Goal: Transaction & Acquisition: Purchase product/service

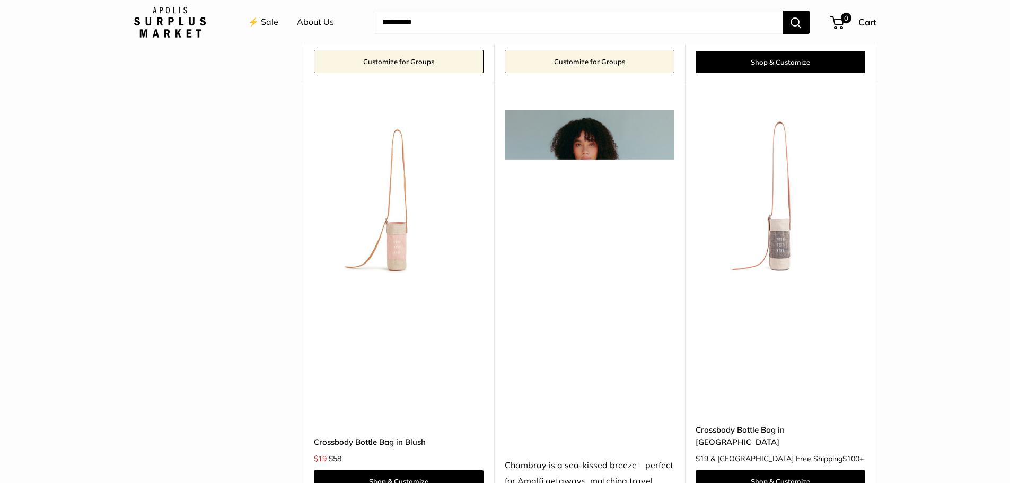
scroll to position [2811, 0]
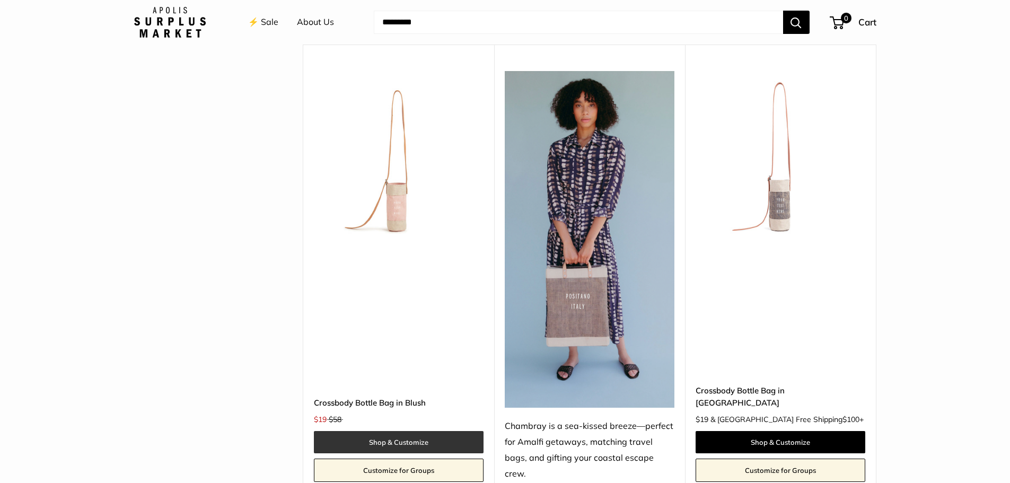
click at [413, 431] on link "Shop & Customize" at bounding box center [399, 442] width 170 height 22
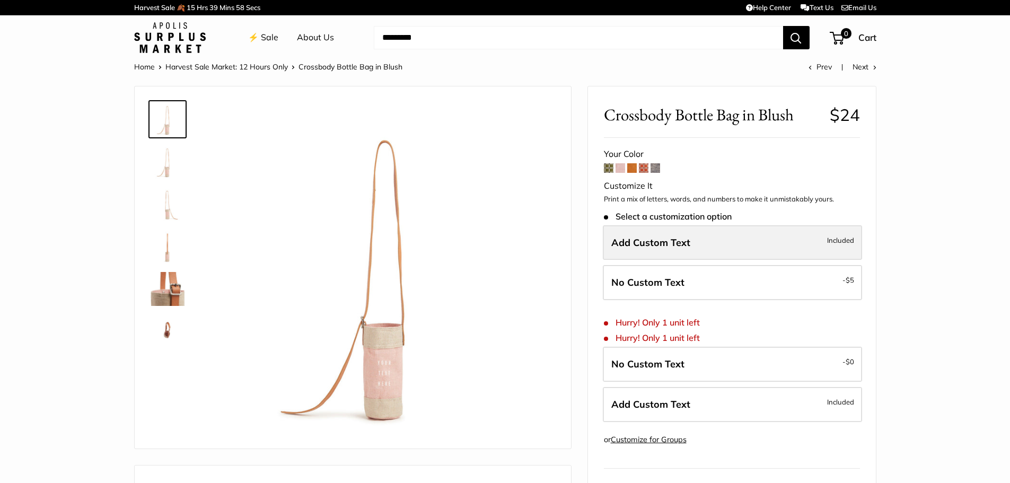
click at [643, 245] on span "Add Custom Text" at bounding box center [650, 243] width 79 height 12
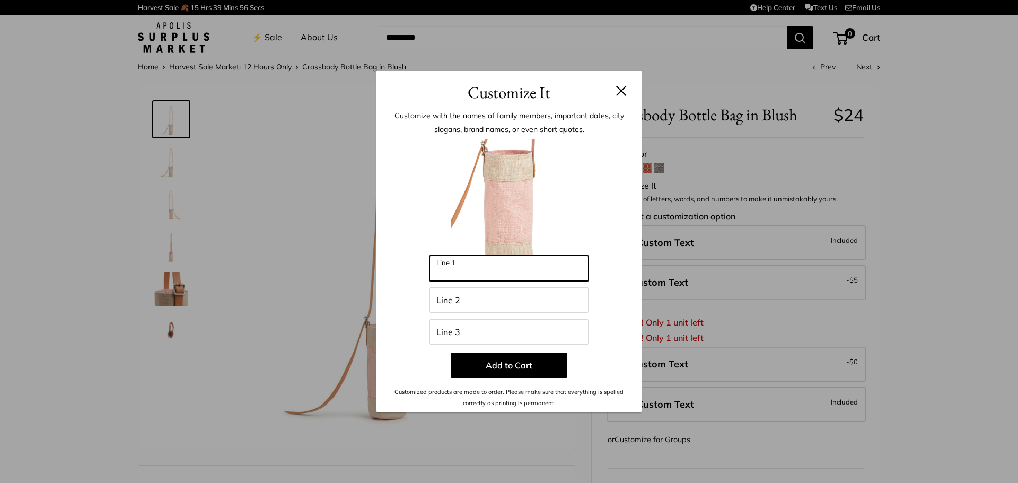
click at [466, 263] on input "Line 1" at bounding box center [509, 268] width 159 height 25
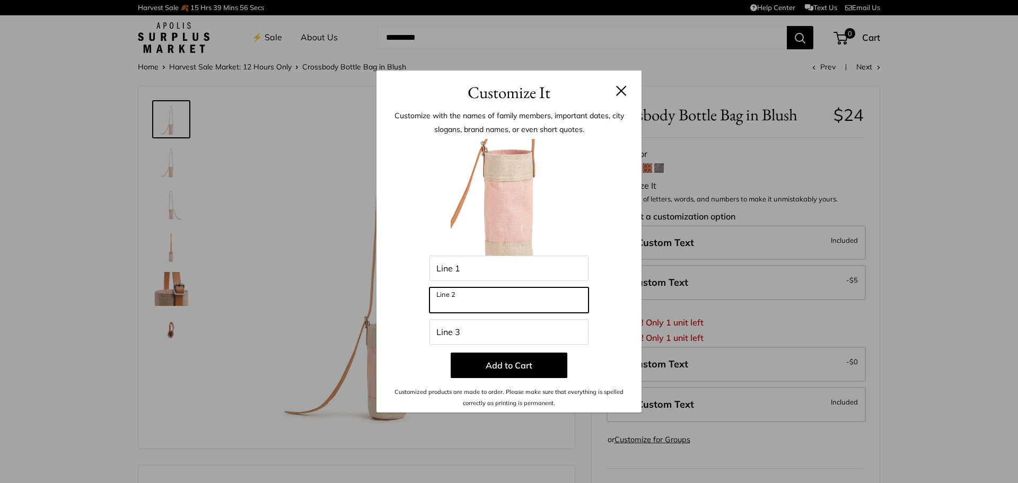
drag, startPoint x: 452, startPoint y: 304, endPoint x: 457, endPoint y: 294, distance: 11.6
click at [453, 302] on input "Line 2" at bounding box center [509, 299] width 159 height 25
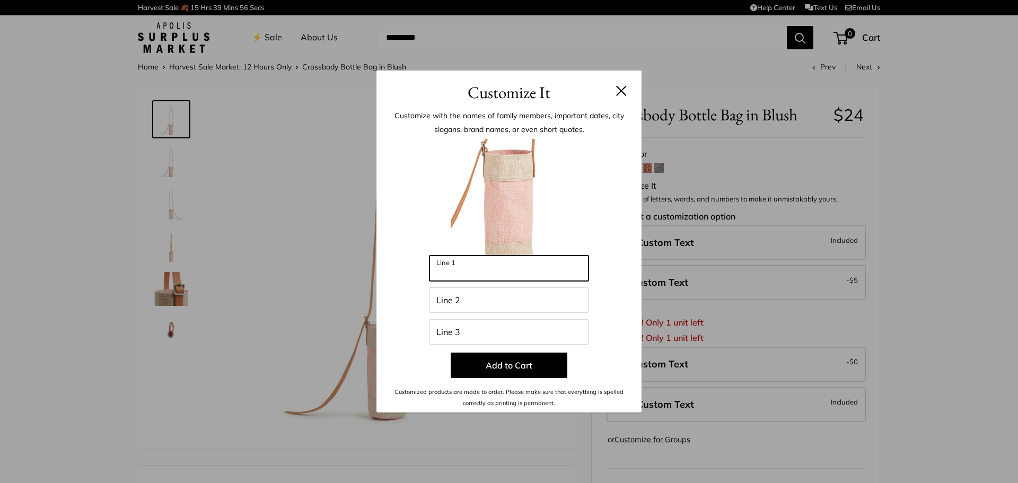
click at [466, 266] on input "Line 1" at bounding box center [509, 268] width 159 height 25
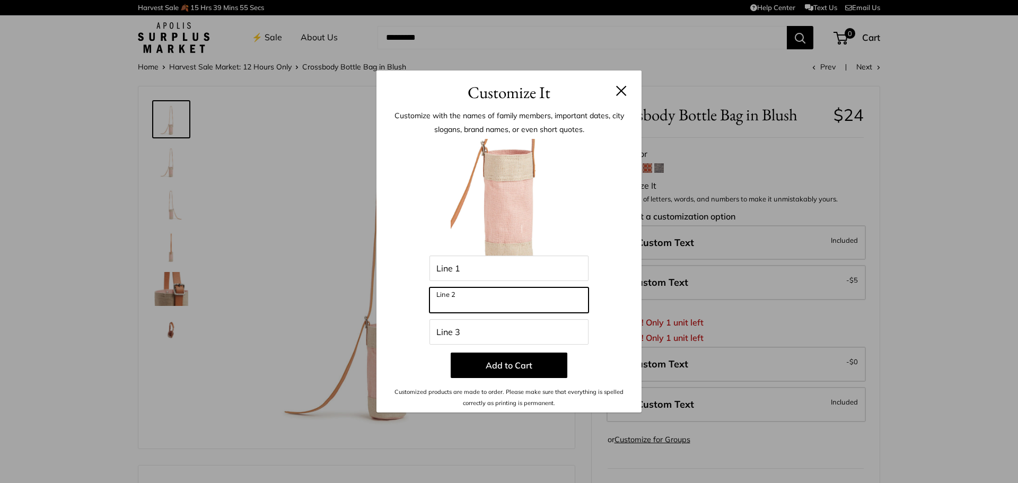
click at [485, 302] on input "Line 2" at bounding box center [509, 299] width 159 height 25
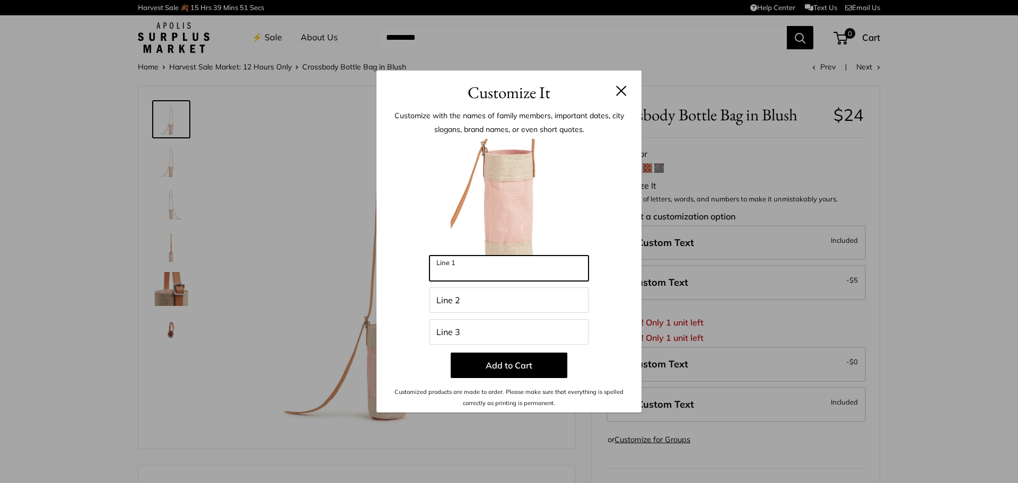
click at [471, 274] on input "Line 1" at bounding box center [509, 268] width 159 height 25
type input "*"
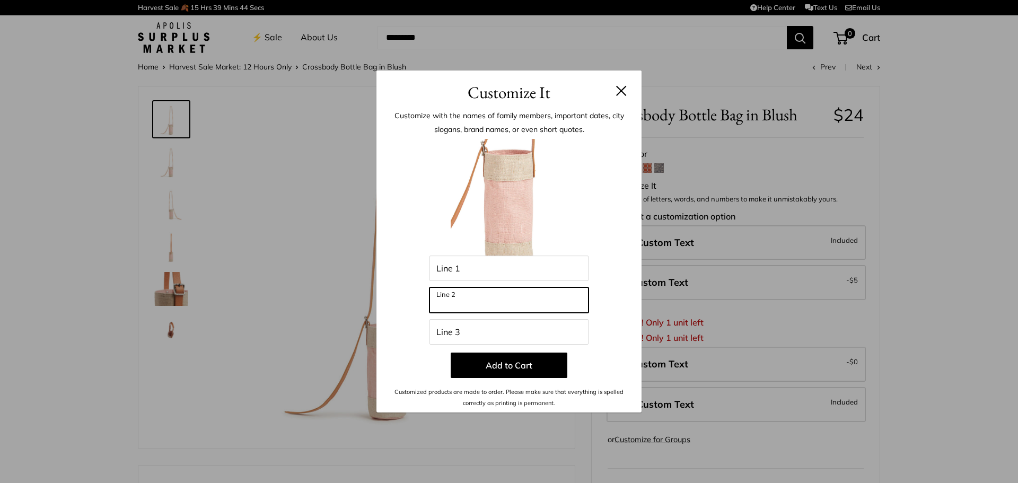
click at [499, 305] on input "Line 2" at bounding box center [509, 299] width 159 height 25
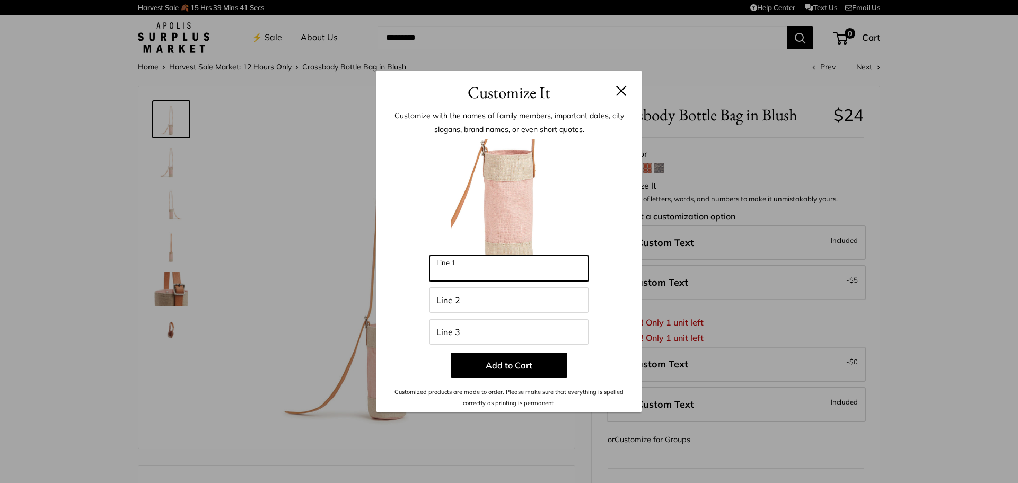
click at [476, 277] on input "Line 1" at bounding box center [509, 268] width 159 height 25
type input "******"
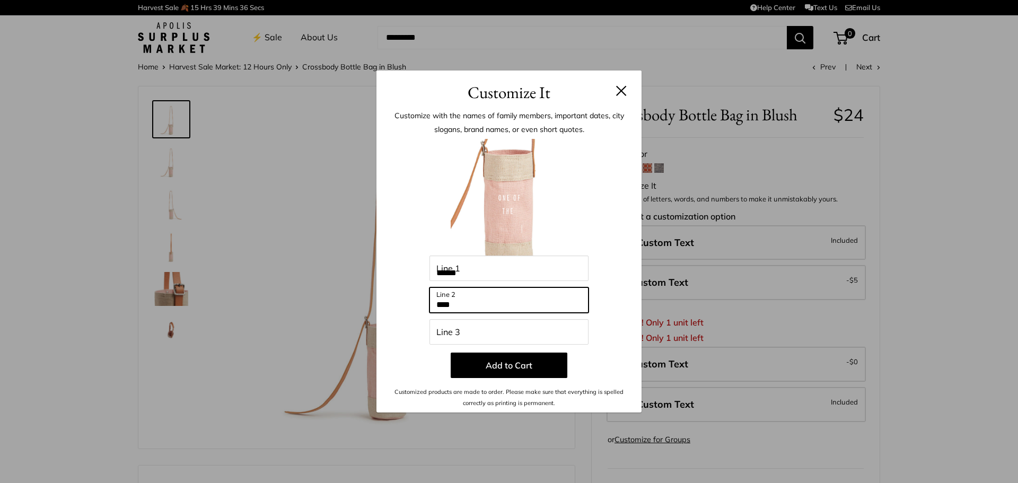
type input "***"
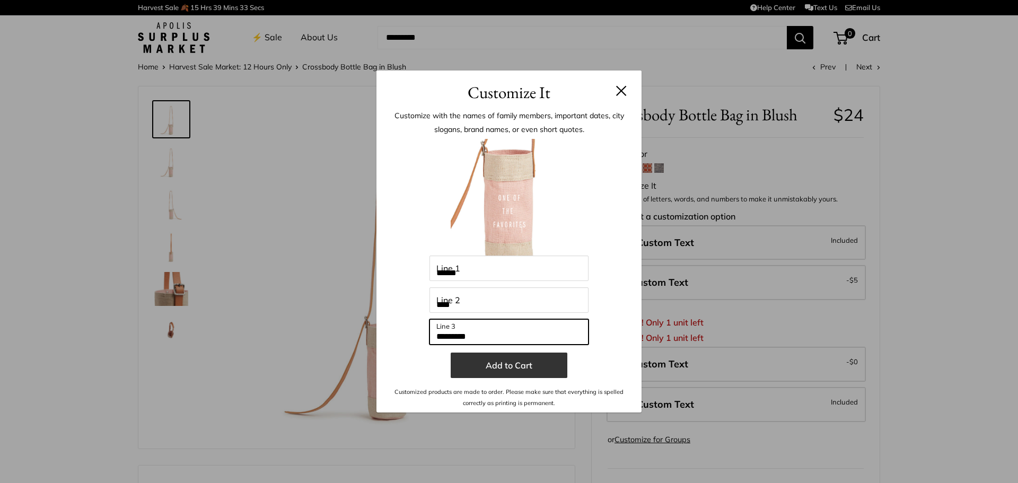
type input "*********"
click at [524, 368] on button "Add to Cart" at bounding box center [509, 365] width 117 height 25
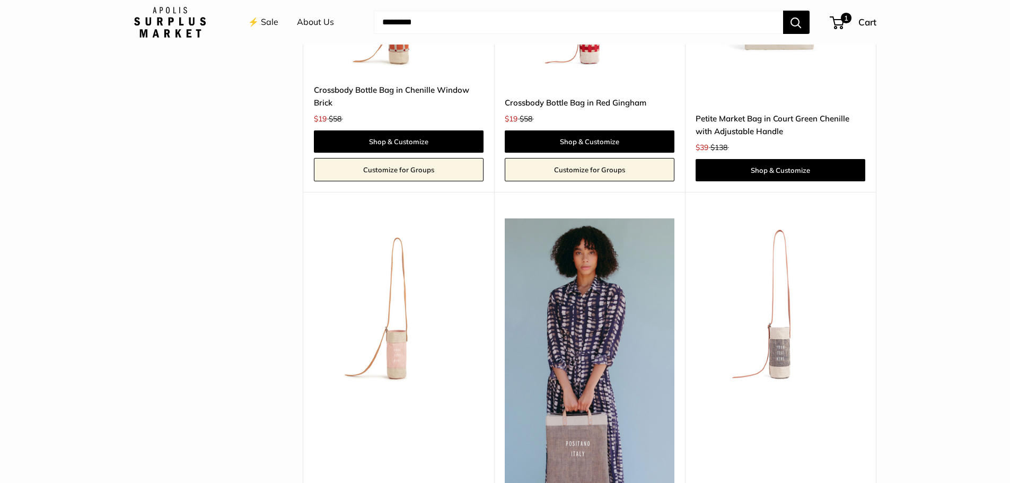
scroll to position [2870, 0]
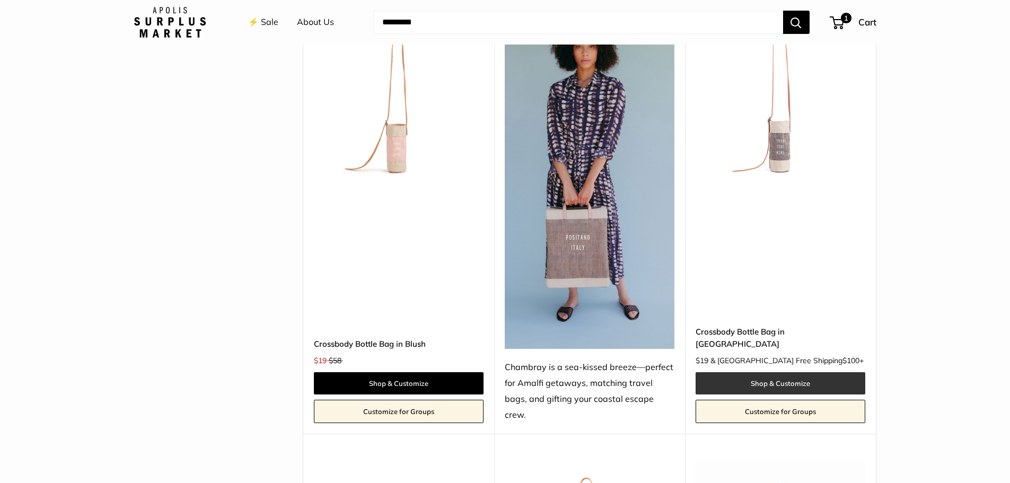
click at [783, 372] on link "Shop & Customize" at bounding box center [781, 383] width 170 height 22
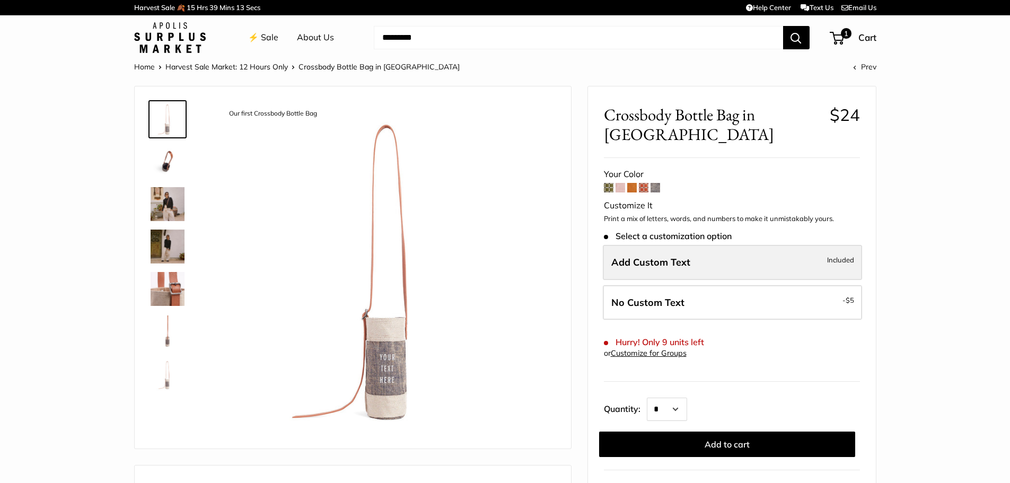
click at [706, 262] on label "Add Custom Text Included" at bounding box center [732, 262] width 259 height 35
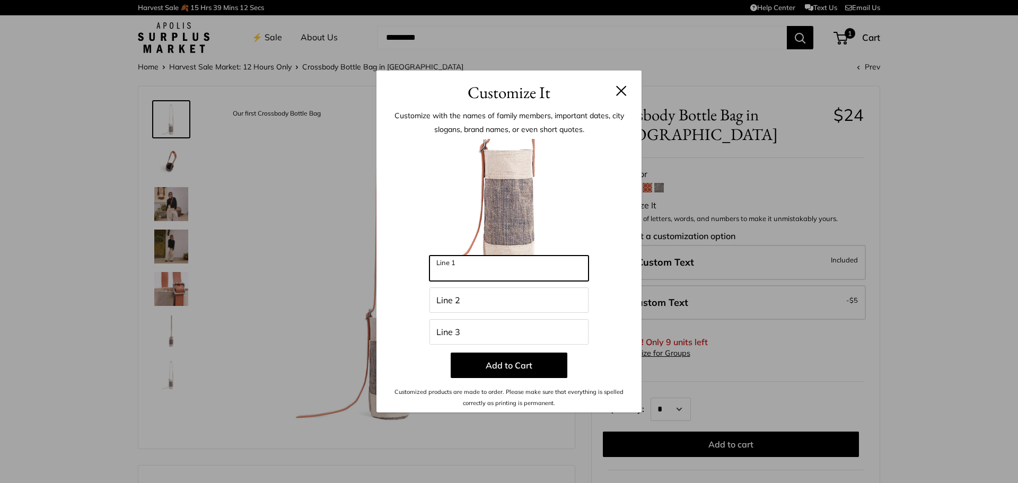
click at [494, 260] on input "Line 1" at bounding box center [509, 268] width 159 height 25
type input "******"
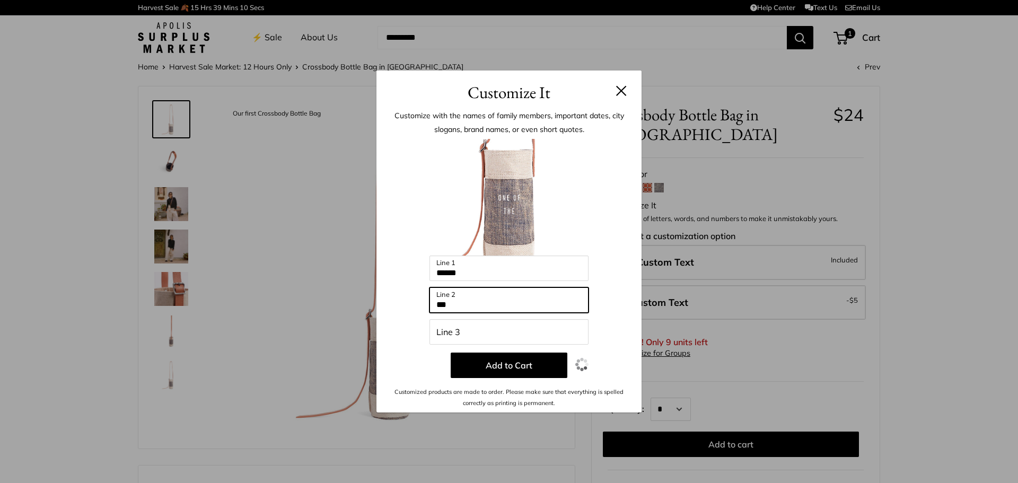
type input "***"
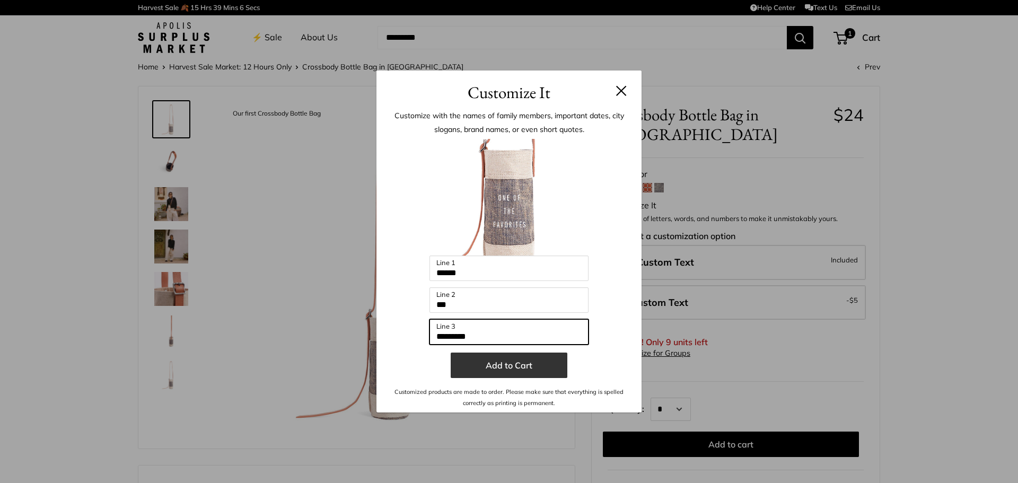
type input "*********"
click at [537, 366] on button "Add to Cart" at bounding box center [509, 365] width 117 height 25
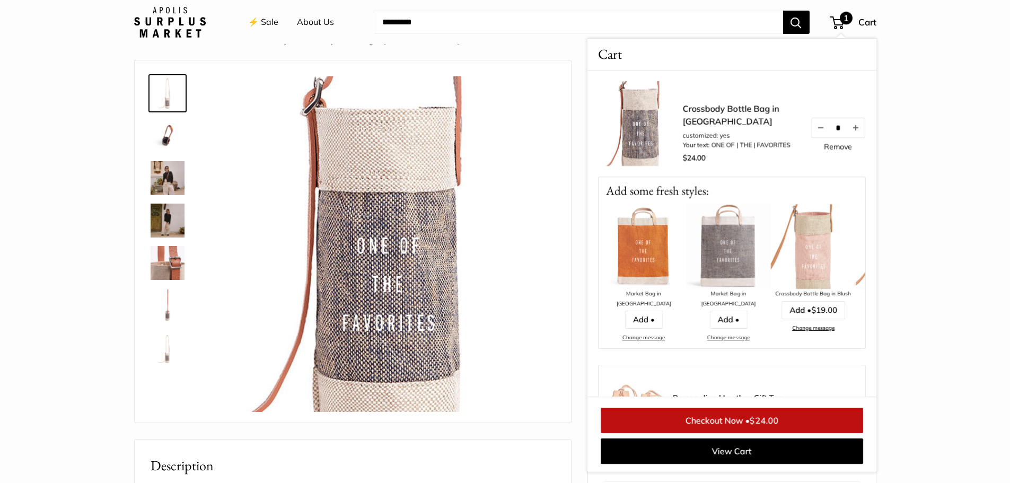
scroll to position [27, 0]
click at [855, 123] on button "Increase quantity by 1" at bounding box center [855, 127] width 18 height 19
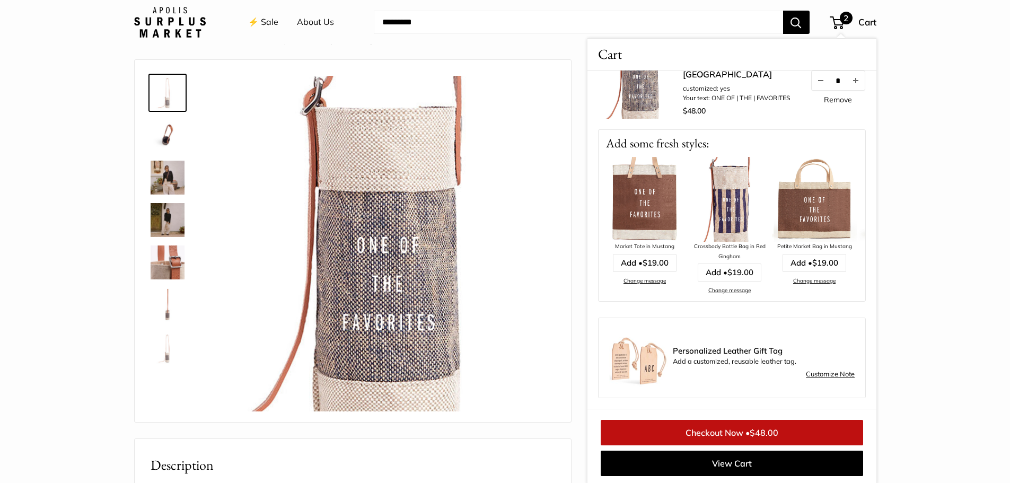
scroll to position [0, 340]
click at [638, 183] on img at bounding box center [643, 199] width 85 height 85
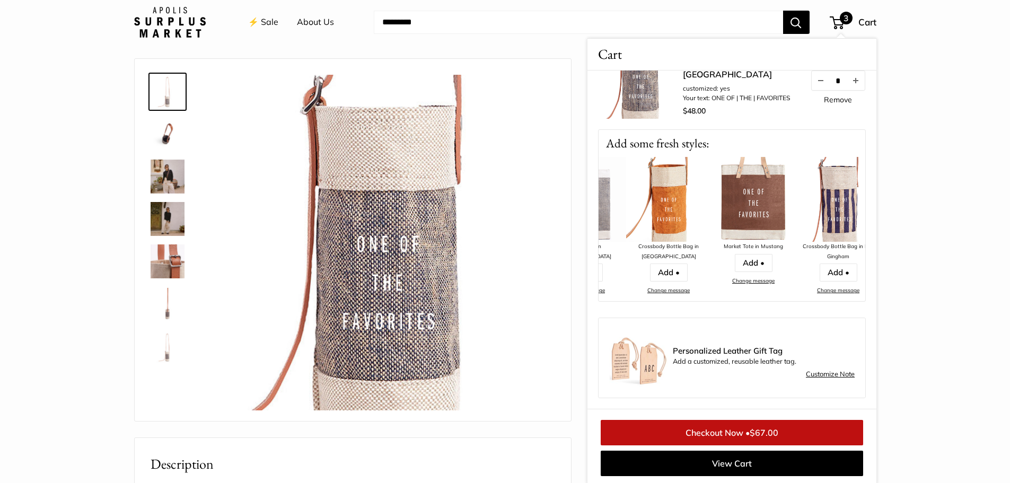
scroll to position [0, 170]
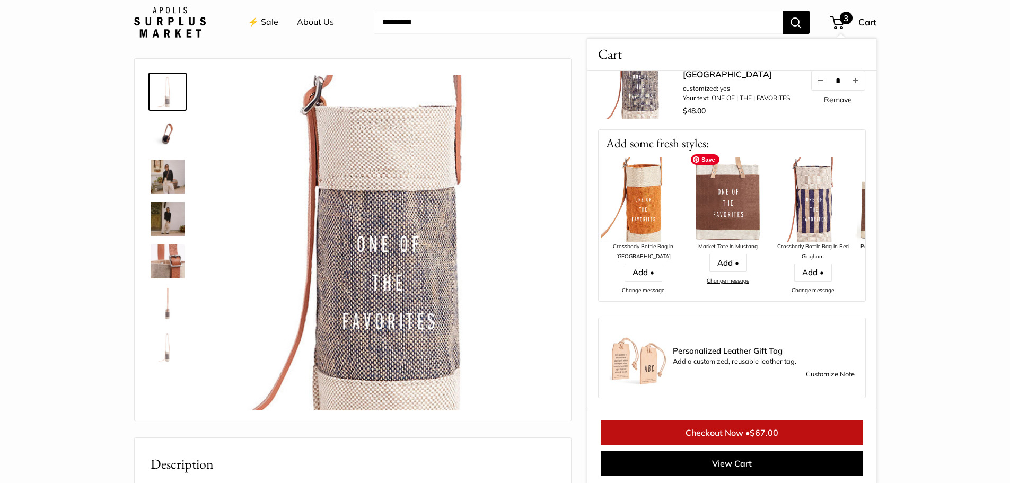
click at [721, 202] on img at bounding box center [728, 199] width 85 height 85
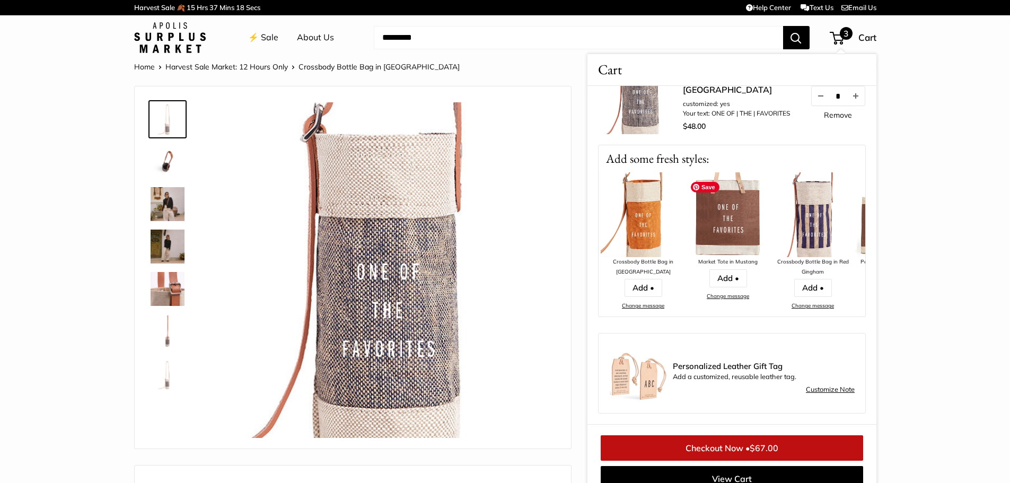
click at [721, 202] on img at bounding box center [728, 214] width 85 height 85
click at [734, 213] on img at bounding box center [728, 214] width 85 height 85
click at [727, 293] on link "Change message" at bounding box center [728, 296] width 42 height 7
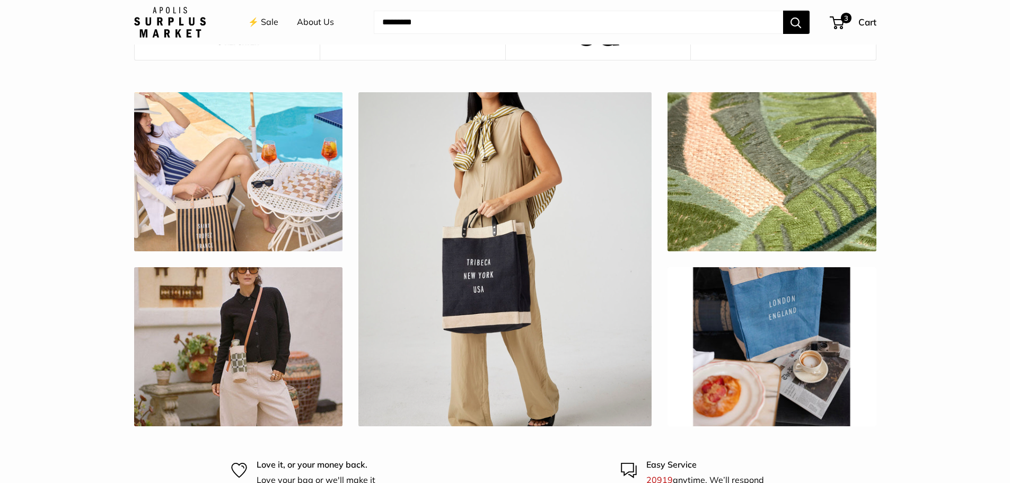
scroll to position [3214, 0]
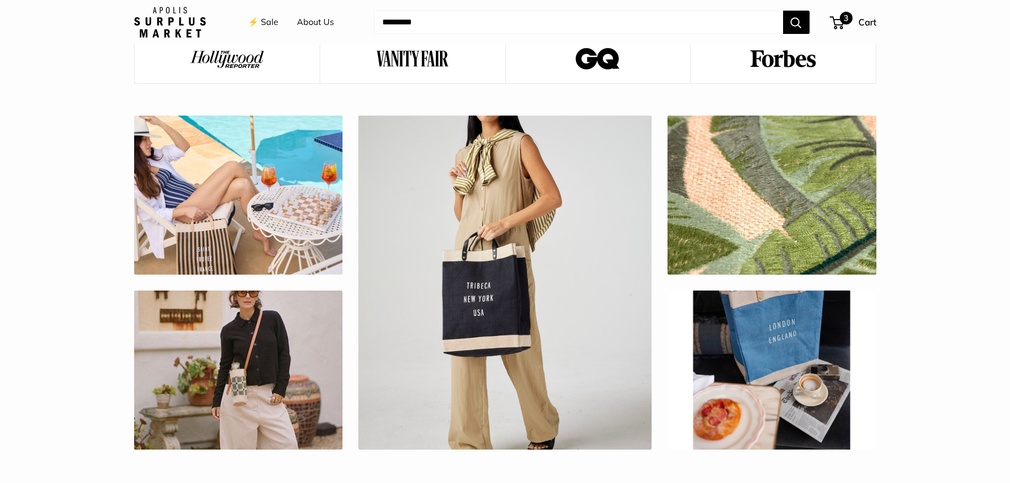
click at [840, 23] on span "3" at bounding box center [837, 22] width 14 height 13
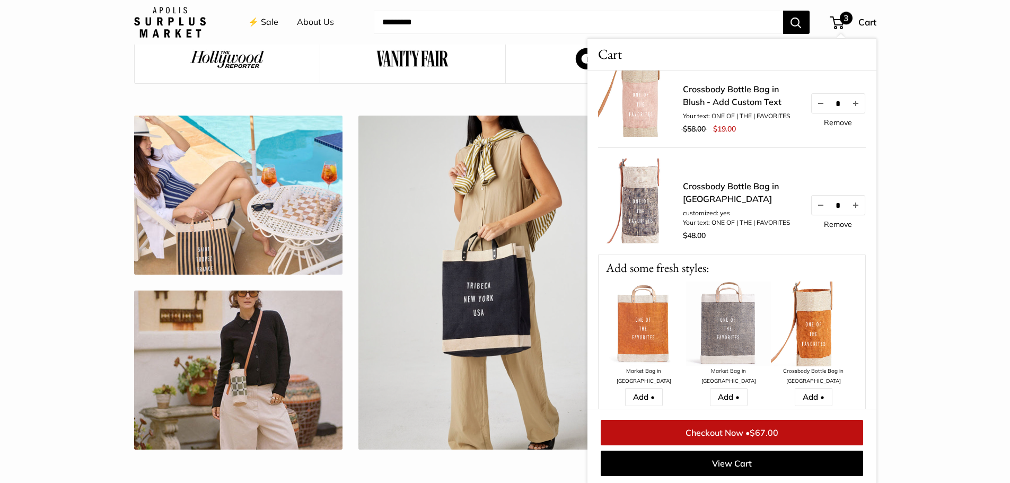
scroll to position [27, 0]
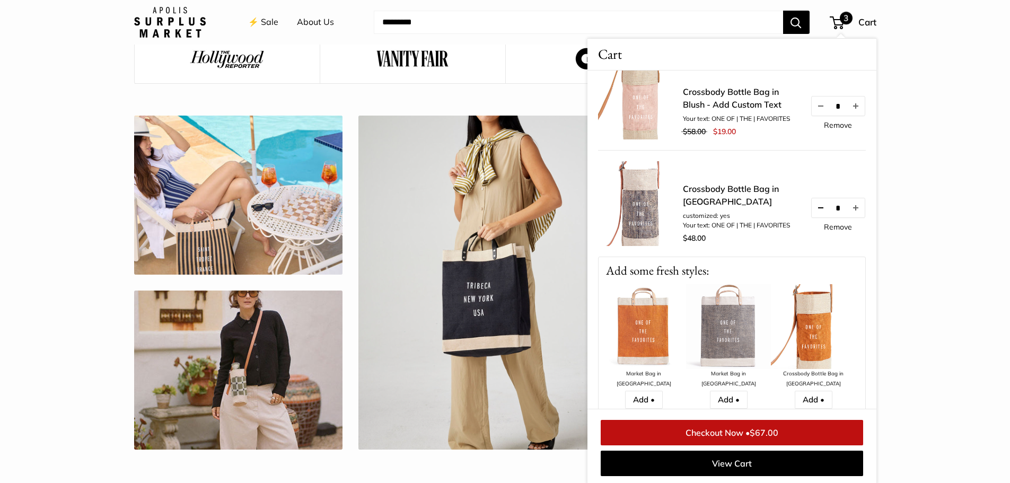
click at [813, 205] on button "Decrease quantity by 1" at bounding box center [820, 207] width 18 height 19
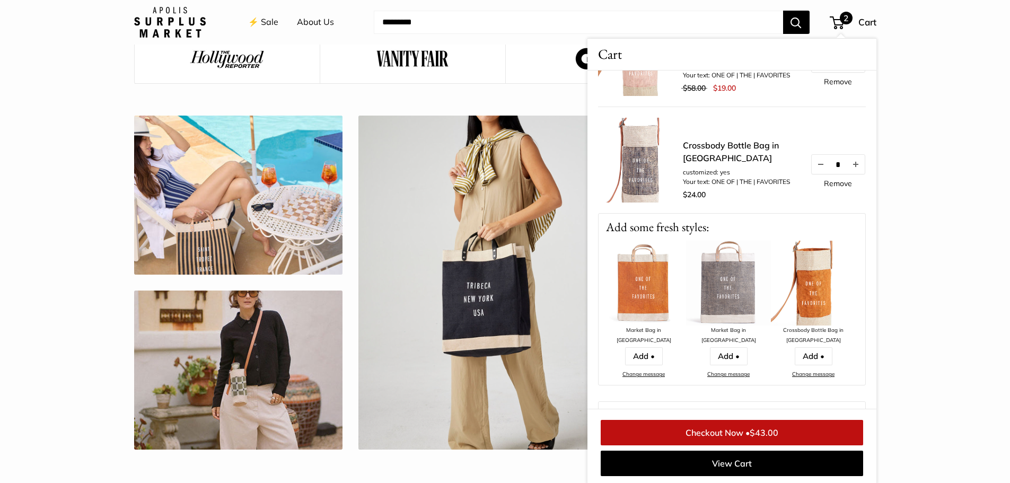
scroll to position [0, 0]
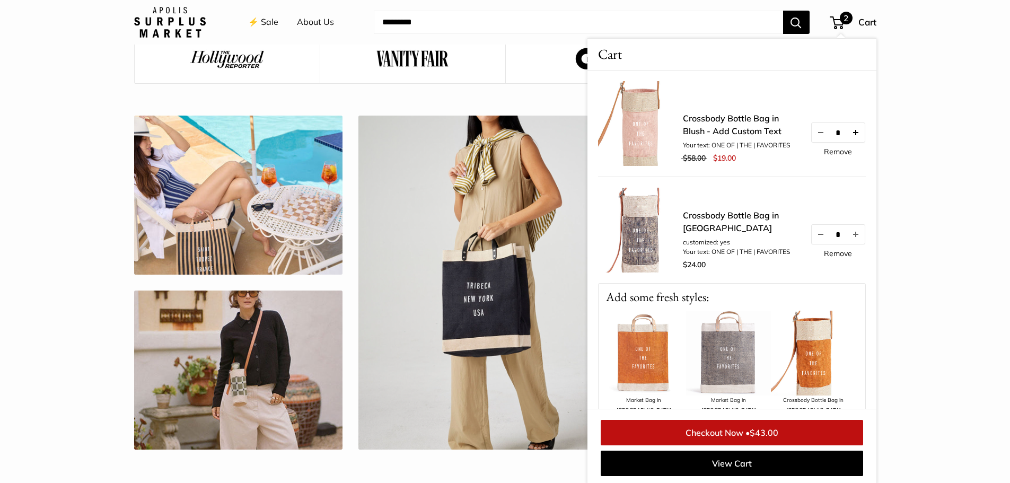
click at [853, 127] on button "Increase quantity by 1" at bounding box center [855, 132] width 18 height 19
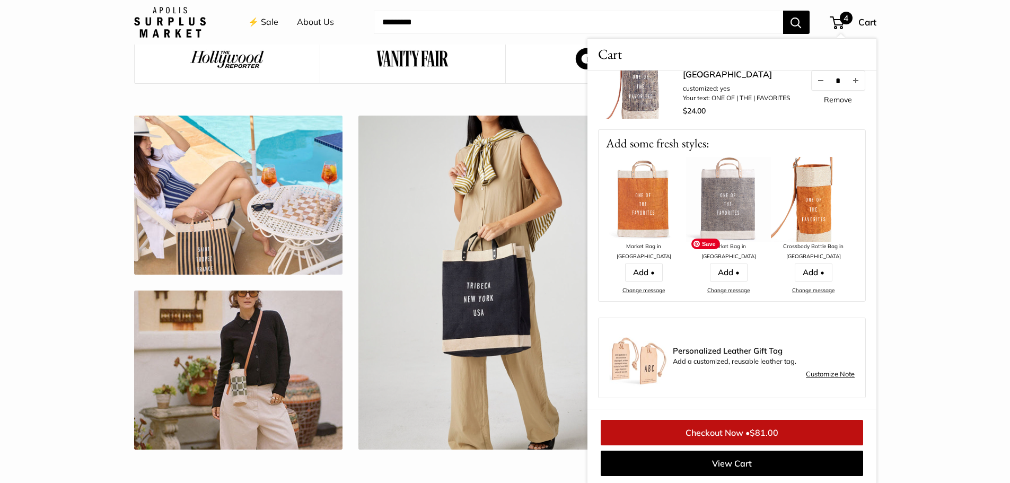
scroll to position [162, 0]
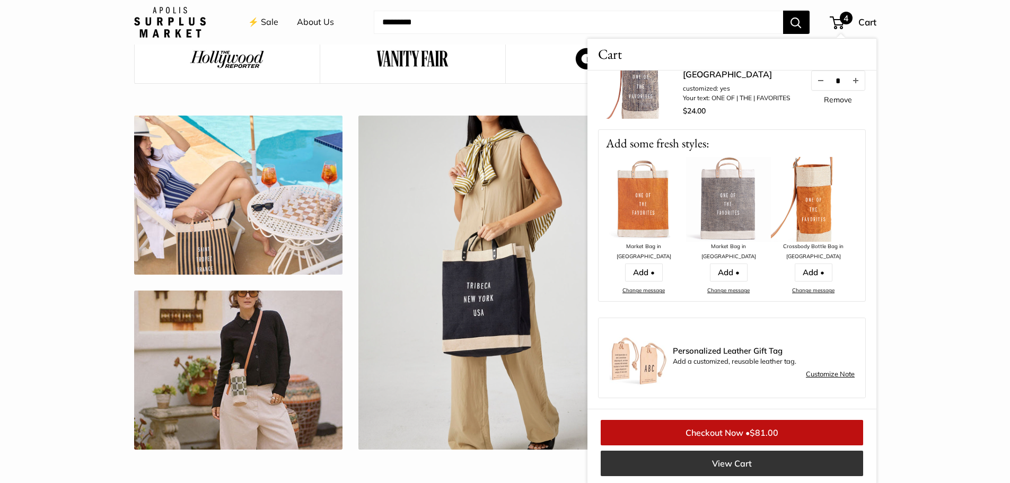
click at [729, 466] on link "View Cart" at bounding box center [732, 463] width 263 height 25
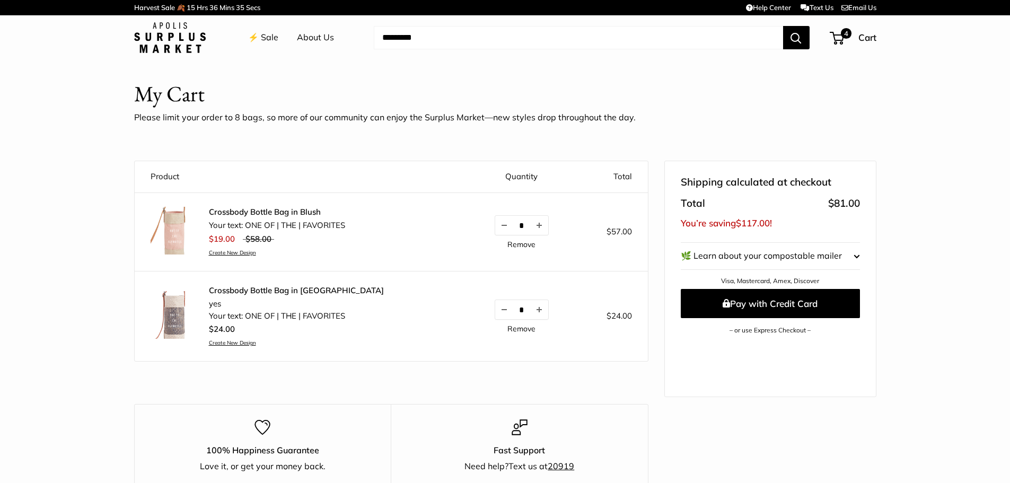
click at [508, 332] on link "Remove" at bounding box center [522, 328] width 28 height 7
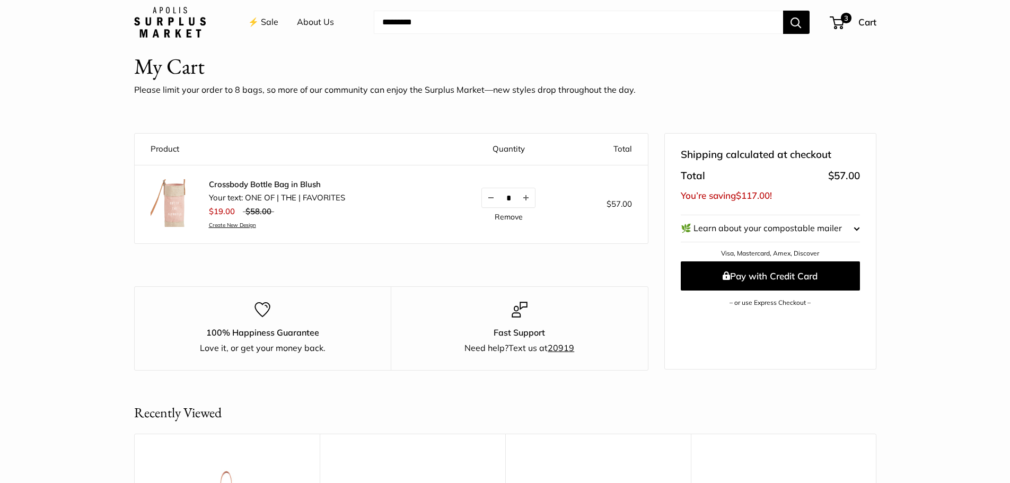
scroll to position [13, 0]
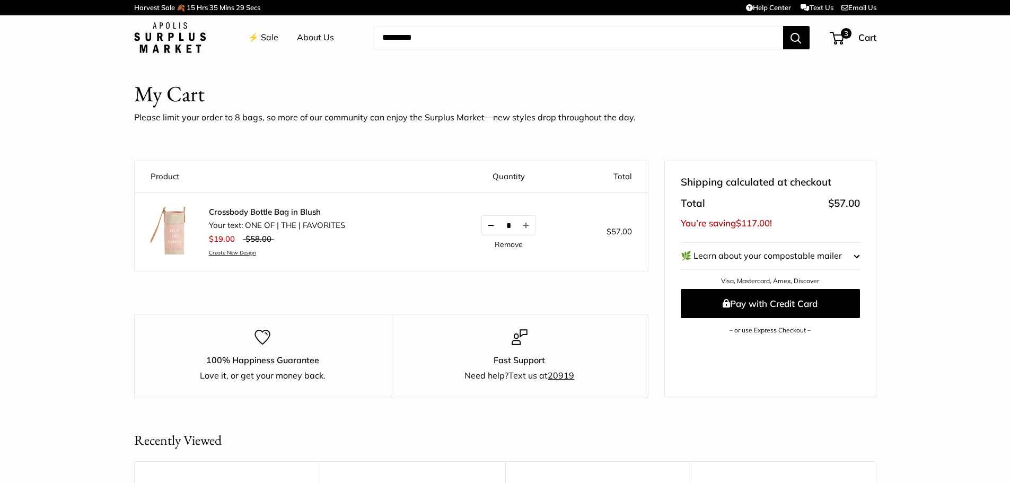
click at [482, 225] on button "Decrease quantity by 1" at bounding box center [491, 225] width 18 height 19
click at [483, 225] on button "Decrease quantity by 1" at bounding box center [491, 225] width 18 height 19
click at [485, 225] on button "Decrease quantity by 1" at bounding box center [491, 225] width 18 height 19
click at [259, 31] on link "⚡️ Sale" at bounding box center [263, 38] width 30 height 16
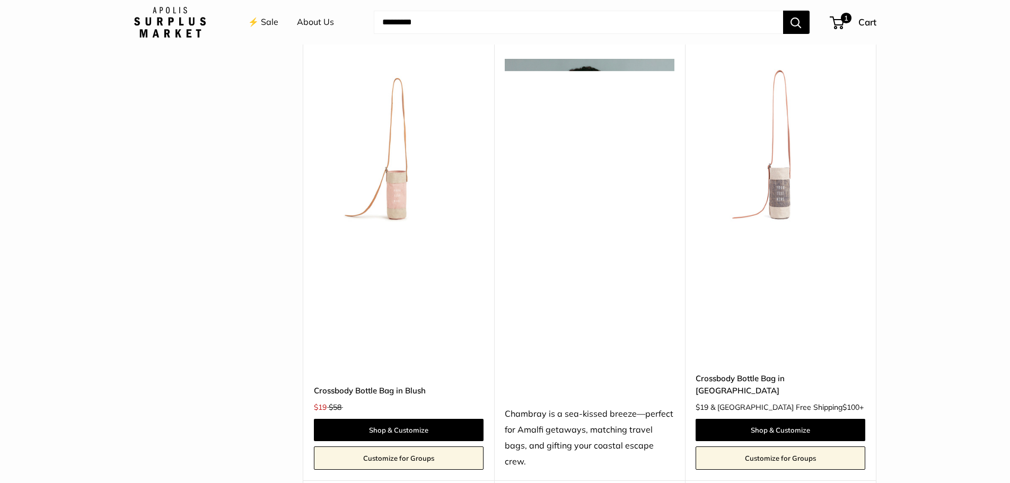
scroll to position [2824, 0]
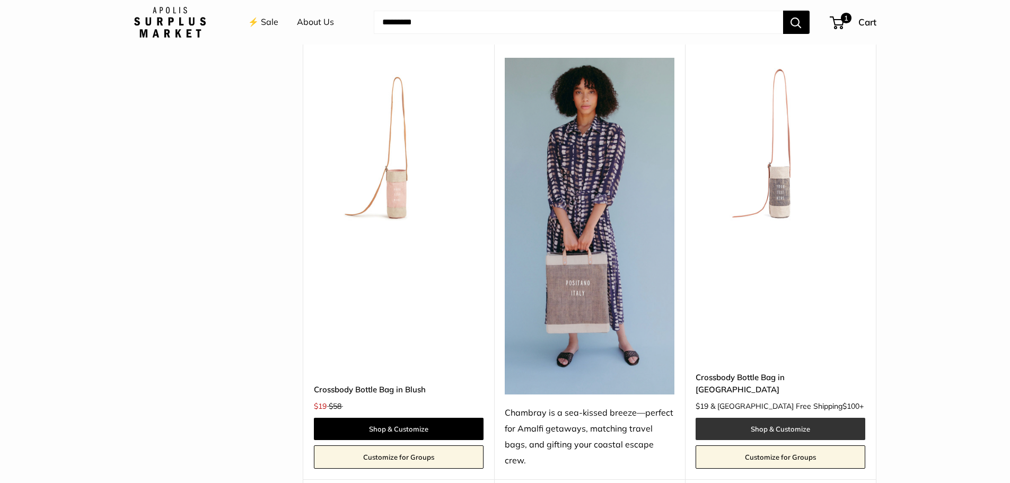
click at [771, 418] on link "Shop & Customize" at bounding box center [781, 429] width 170 height 22
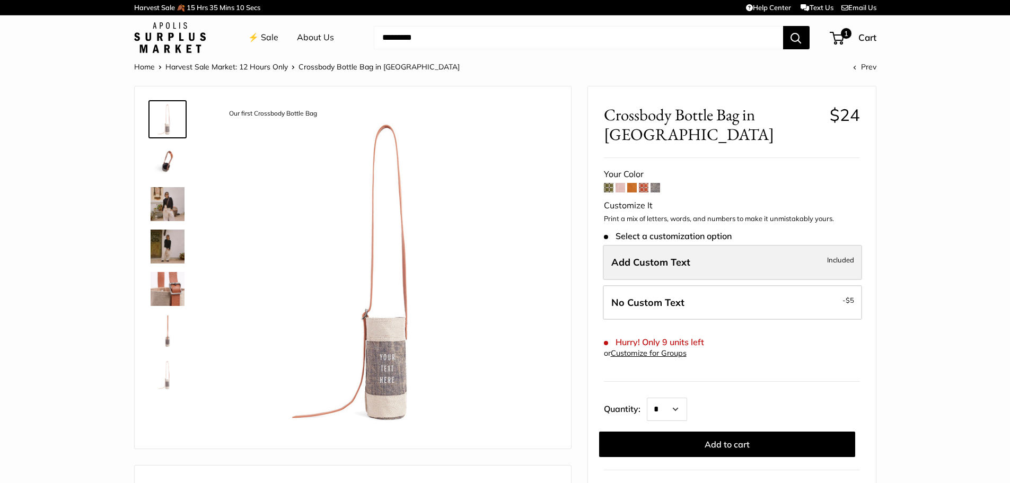
click at [661, 259] on span "Add Custom Text" at bounding box center [650, 262] width 79 height 12
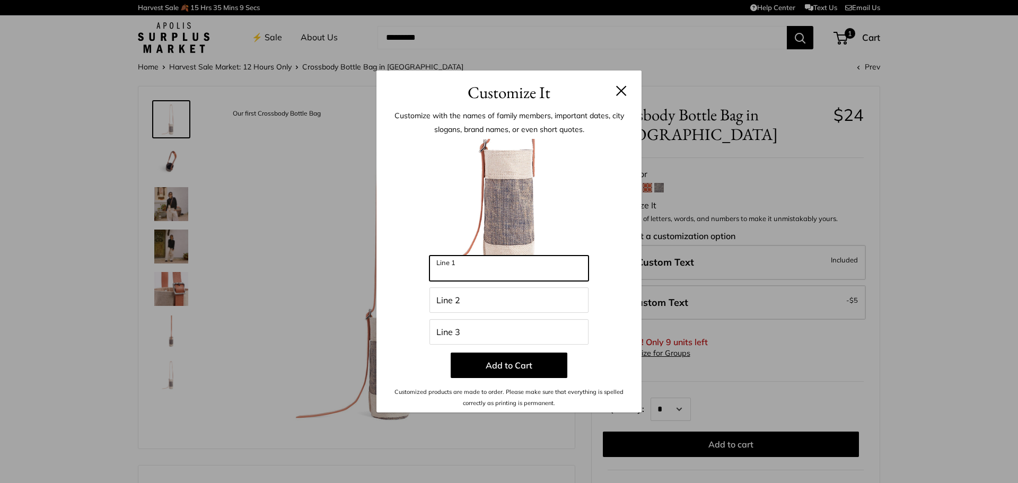
click at [564, 275] on input "Line 1" at bounding box center [509, 268] width 159 height 25
type input "******"
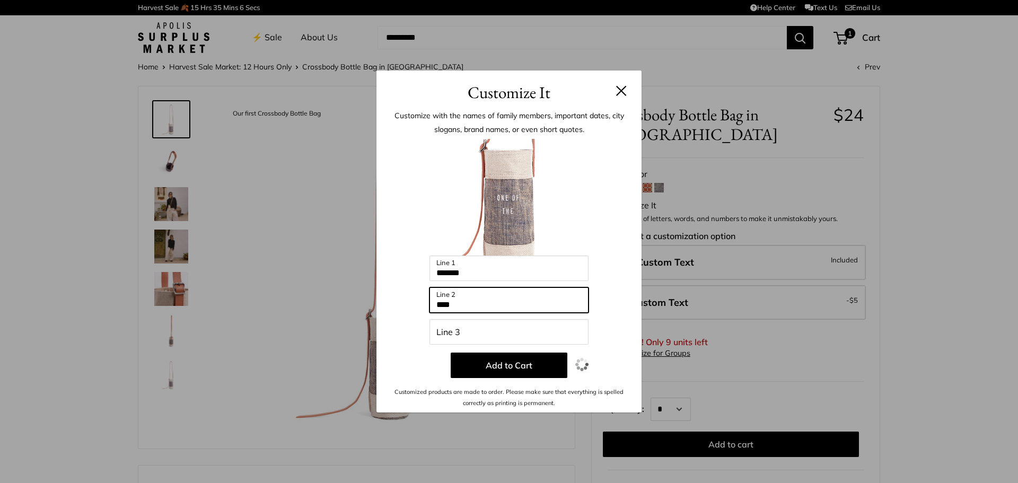
type input "***"
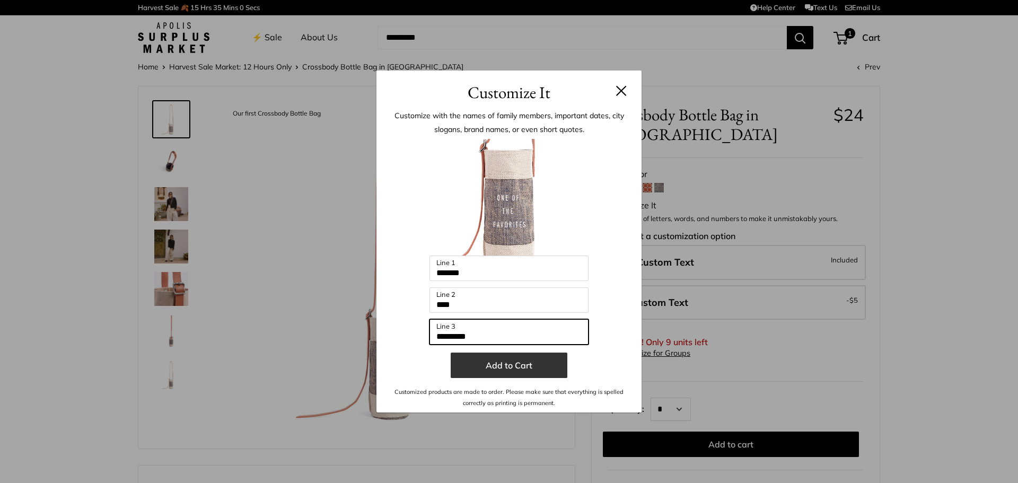
type input "*********"
click at [523, 363] on button "Add to Cart" at bounding box center [509, 365] width 117 height 25
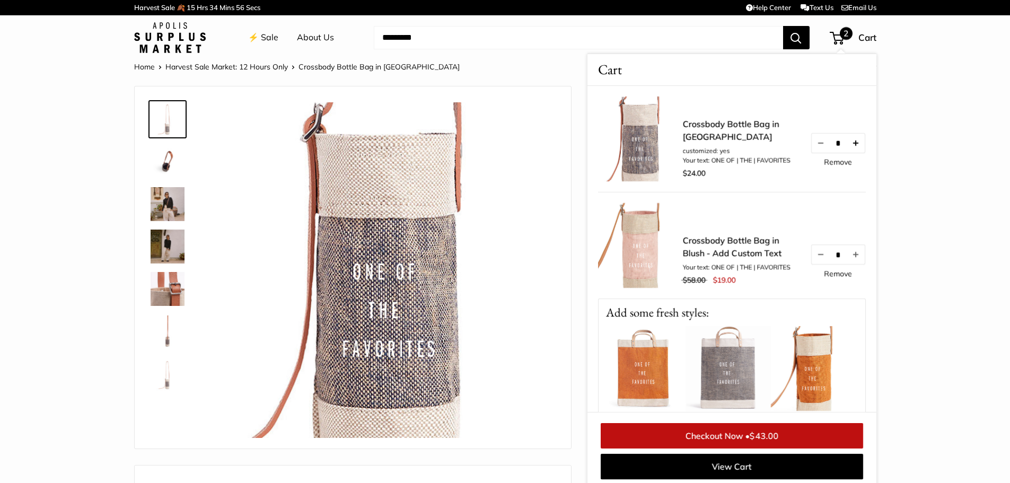
click at [853, 140] on button "Increase quantity by 1" at bounding box center [855, 143] width 18 height 19
click at [760, 438] on span "$67.00" at bounding box center [764, 436] width 29 height 11
